Goal: Task Accomplishment & Management: Use online tool/utility

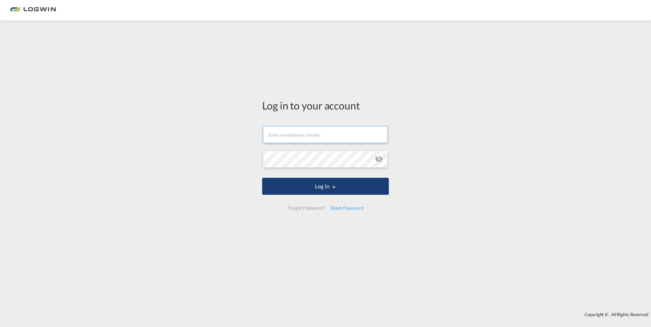
type input "[PERSON_NAME][EMAIL_ADDRESS][PERSON_NAME][DOMAIN_NAME]"
click at [341, 181] on button "Log In" at bounding box center [325, 186] width 127 height 17
